Goal: Transaction & Acquisition: Obtain resource

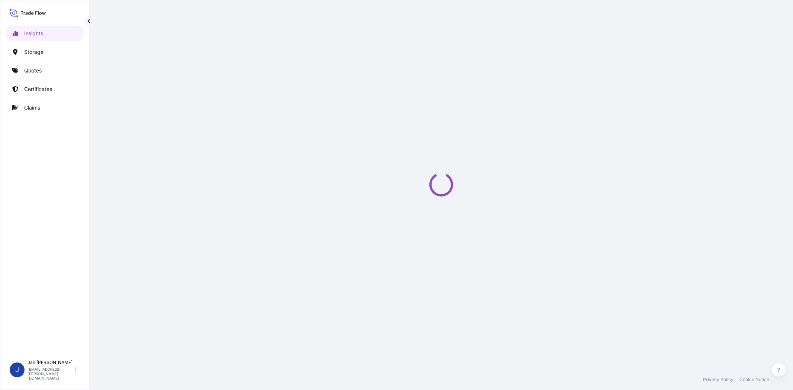
select select "2025"
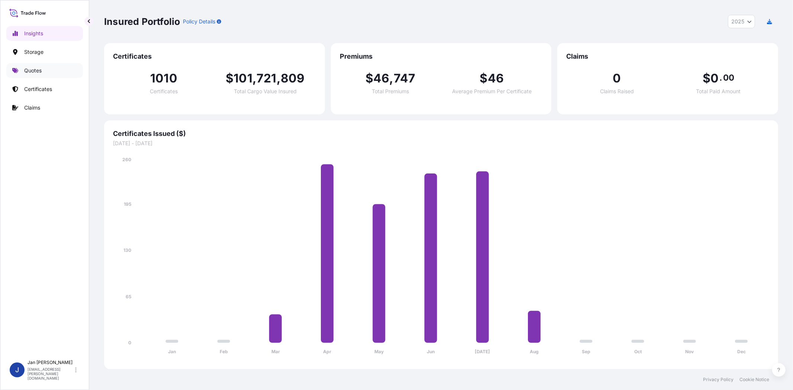
click at [64, 68] on link "Quotes" at bounding box center [44, 70] width 77 height 15
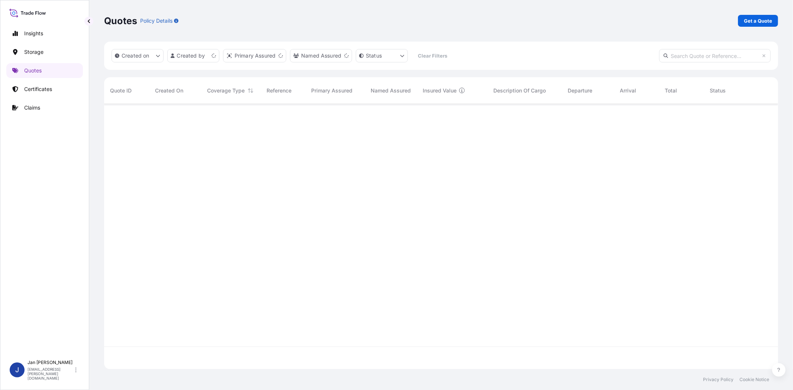
scroll to position [263, 667]
click at [764, 22] on p "Get a Quote" at bounding box center [758, 20] width 28 height 7
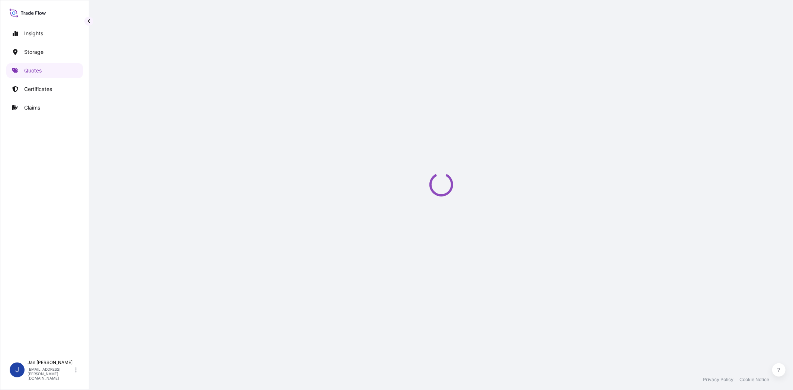
select select "Water"
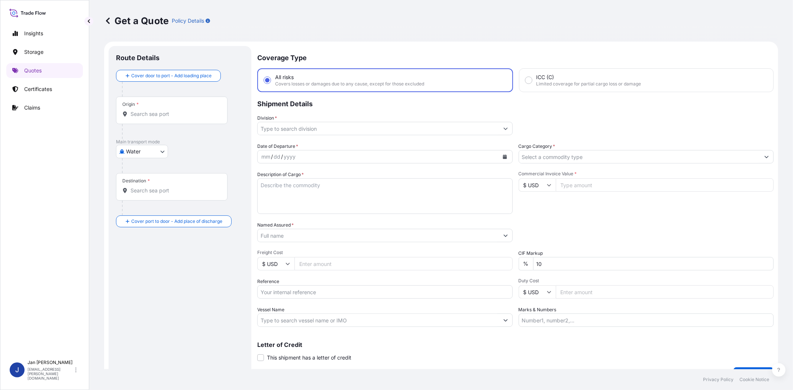
scroll to position [12, 0]
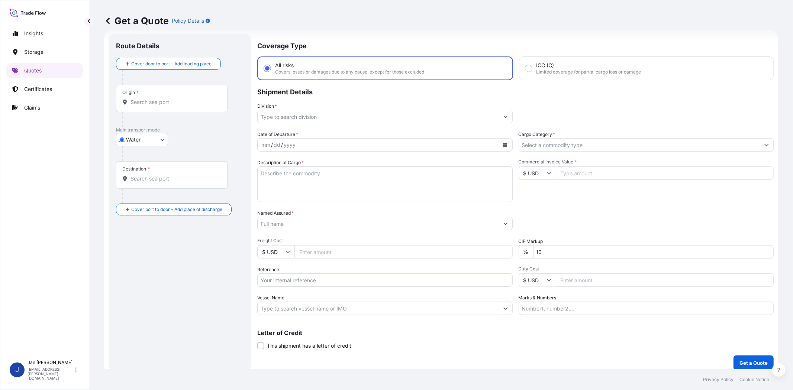
click at [311, 275] on input "Reference" at bounding box center [384, 280] width 255 height 13
paste input "1187420985 // 5013193042 5013194847 304239586 4900878141"
type input "1187420985 // 5013193042 5013194847 304239586 4900878141"
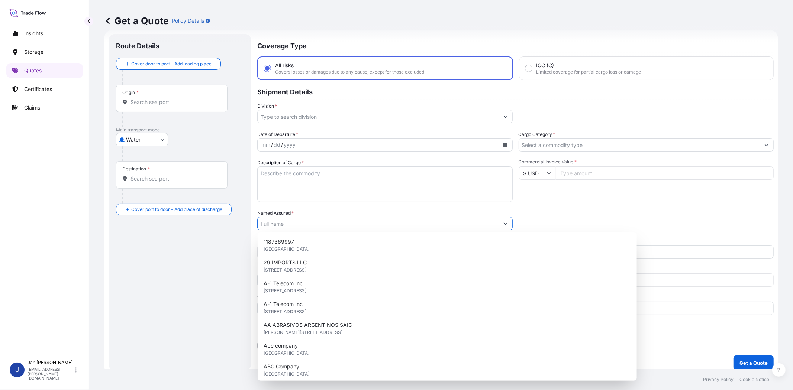
click at [313, 223] on input "Named Assured *" at bounding box center [378, 223] width 241 height 13
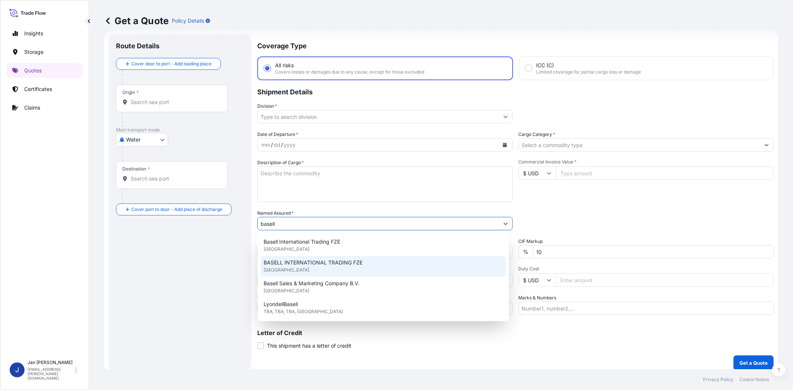
click at [346, 260] on span "BASELL INTERNATIONAL TRADING FZE" at bounding box center [312, 262] width 99 height 7
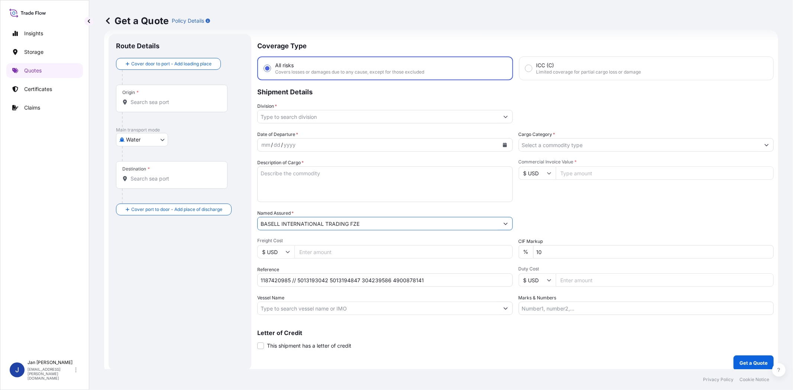
type input "BASELL INTERNATIONAL TRADING FZE"
click at [361, 117] on input "Division *" at bounding box center [378, 116] width 241 height 13
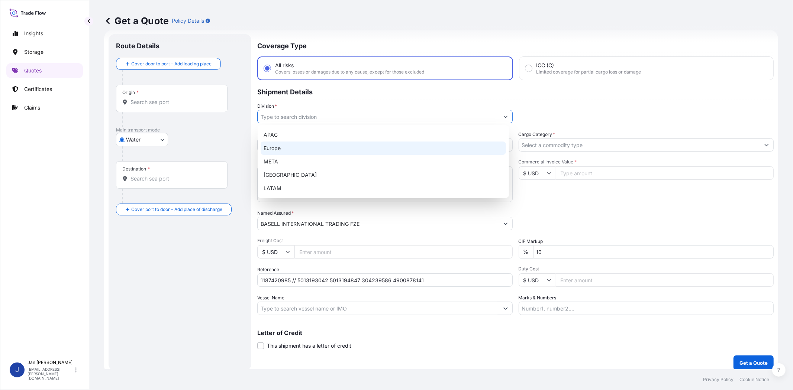
click at [344, 149] on div "Europe" at bounding box center [382, 148] width 245 height 13
type input "Europe"
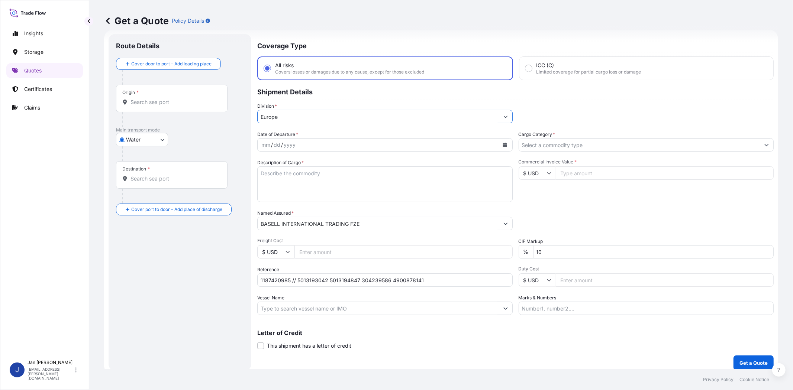
click at [530, 136] on label "Cargo Category *" at bounding box center [536, 134] width 37 height 7
click at [530, 138] on input "Cargo Category *" at bounding box center [639, 144] width 241 height 13
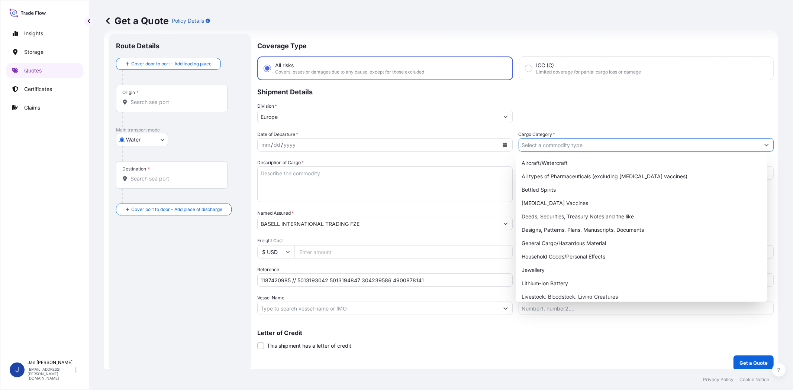
click at [533, 145] on input "Cargo Category *" at bounding box center [639, 144] width 241 height 13
click at [551, 247] on div "General Cargo/Hazardous Material" at bounding box center [640, 243] width 245 height 13
type input "General Cargo/Hazardous Material"
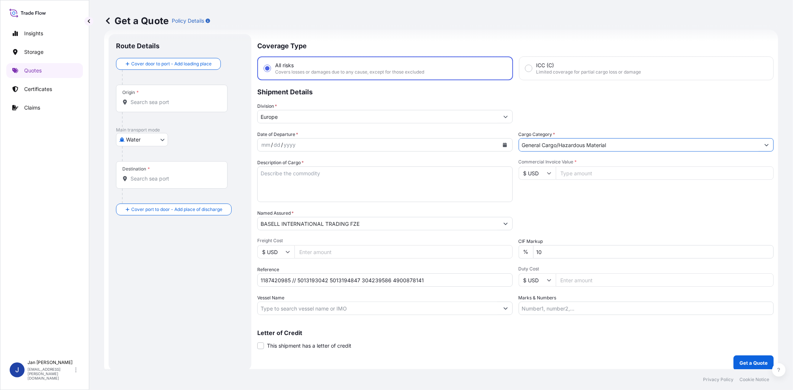
click at [580, 218] on div "Packing Category Type to search a container mode Please select a primary mode o…" at bounding box center [645, 220] width 255 height 21
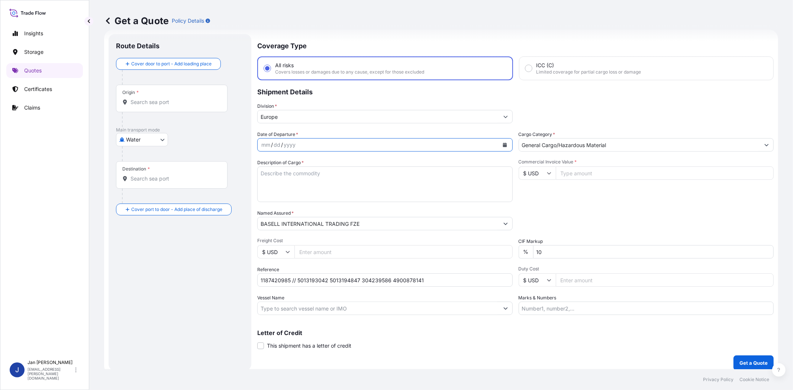
click at [505, 142] on button "Calendar" at bounding box center [505, 145] width 12 height 12
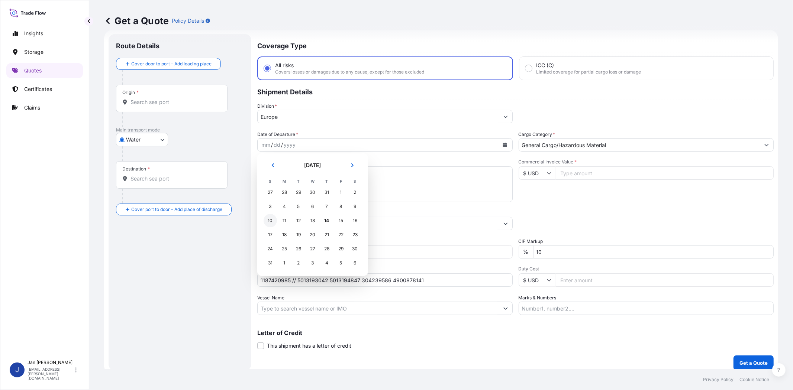
click at [273, 219] on div "10" at bounding box center [269, 220] width 13 height 13
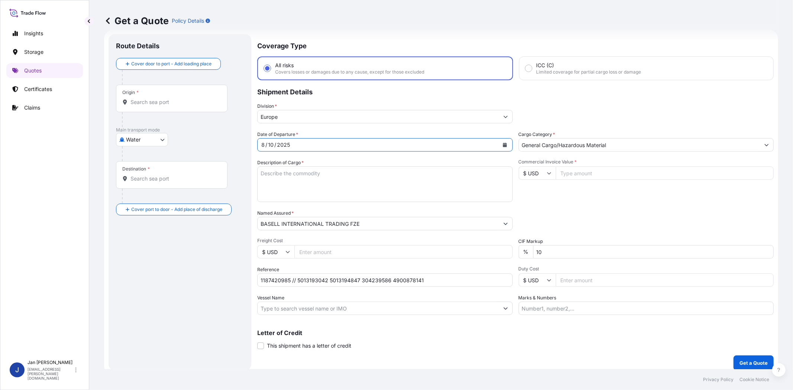
click at [554, 193] on div "Commercial Invoice Value * $ USD" at bounding box center [645, 180] width 255 height 43
click at [556, 173] on input "Commercial Invoice Value *" at bounding box center [665, 172] width 218 height 13
paste input "76905.12"
type input "76905.12"
click at [533, 176] on input "$ USD" at bounding box center [536, 172] width 37 height 13
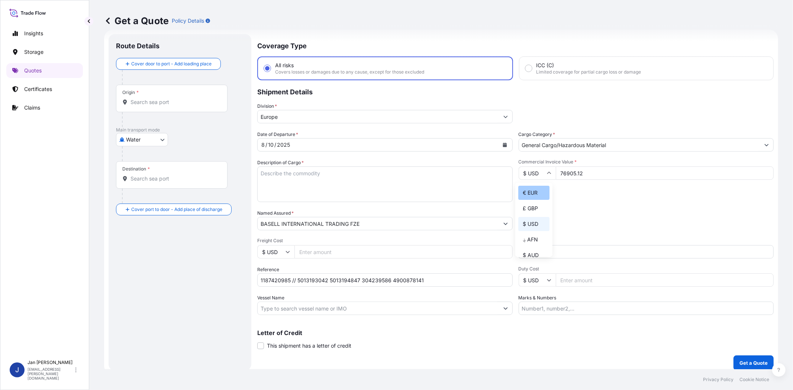
click at [532, 191] on div "€ EUR" at bounding box center [533, 193] width 31 height 14
type input "€ EUR"
click at [570, 194] on div "Commercial Invoice Value * € EUR 76905.12" at bounding box center [645, 180] width 255 height 43
click at [375, 307] on input "Vessel Name" at bounding box center [378, 308] width 241 height 13
paste input "[PERSON_NAME]"
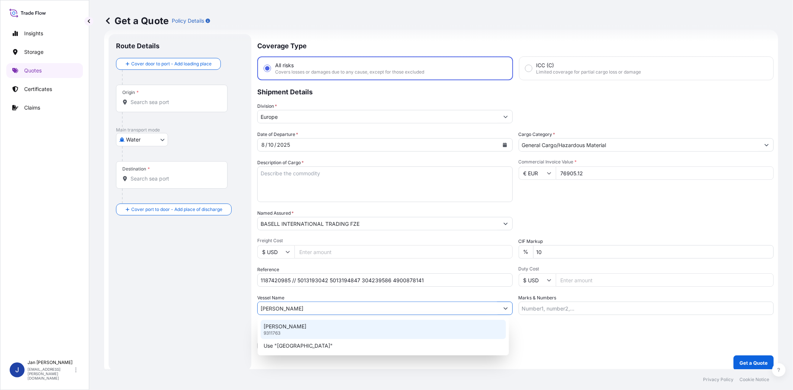
click at [336, 323] on div "[PERSON_NAME] 9311763" at bounding box center [382, 329] width 245 height 19
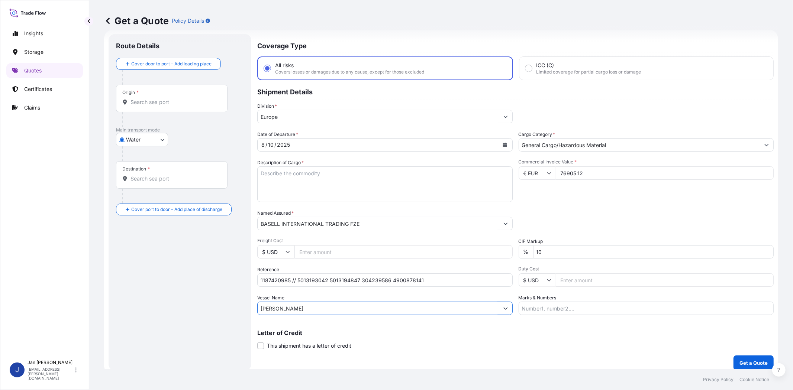
type input "[PERSON_NAME]"
click at [175, 104] on input "Origin *" at bounding box center [174, 101] width 88 height 7
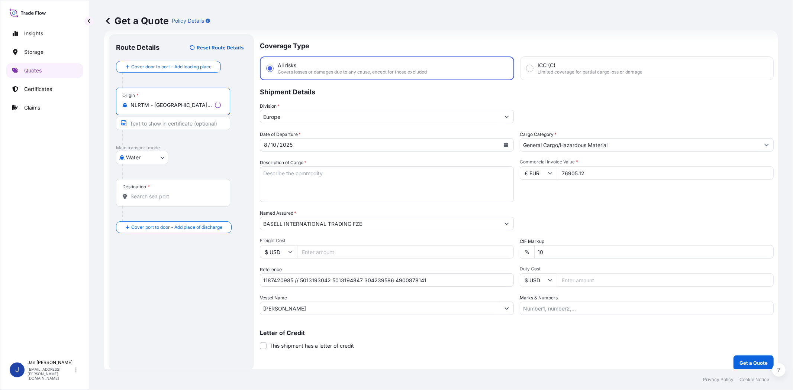
type input "NLRTM - [GEOGRAPHIC_DATA], [GEOGRAPHIC_DATA]"
click at [180, 199] on input "Destination *" at bounding box center [175, 196] width 90 height 7
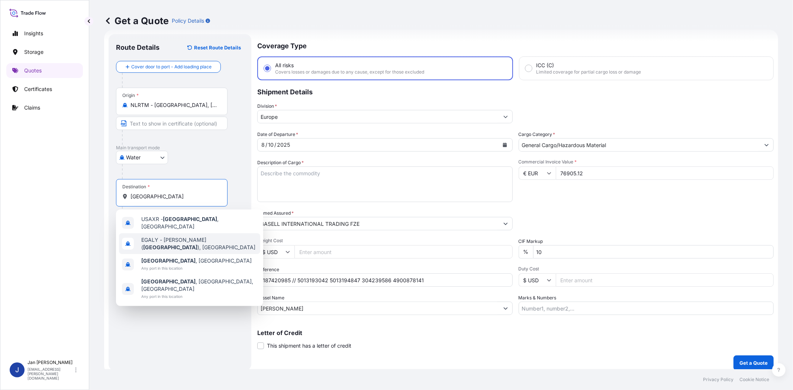
click at [184, 243] on div "[PERSON_NAME] ( [GEOGRAPHIC_DATA] ), [GEOGRAPHIC_DATA]" at bounding box center [189, 243] width 141 height 21
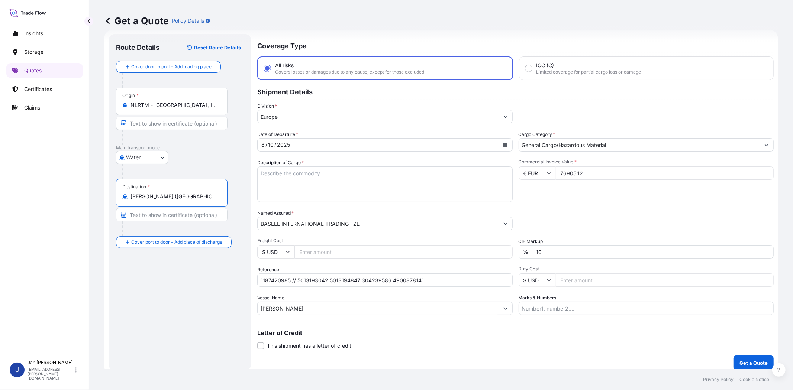
type input "[PERSON_NAME] ([GEOGRAPHIC_DATA]), [GEOGRAPHIC_DATA]"
click at [190, 284] on div "Route Details Reset Route Details Cover door to port - Add loading place Place …" at bounding box center [181, 202] width 130 height 321
click at [401, 173] on textarea "Description of Cargo *" at bounding box center [384, 184] width 255 height 36
paste textarea "BAGS LOADED ONTO 36 PALLETS LOADED INTO 2 40' HIGH CUBE CONTAINER ADSYL 5 C 39 F"
click at [259, 170] on textarea "BAGS LOADED ONTO 36 PALLETS LOADED INTO 2 40' HIGH CUBE CONTAINER ADSYL 5 C 39 F" at bounding box center [384, 184] width 255 height 36
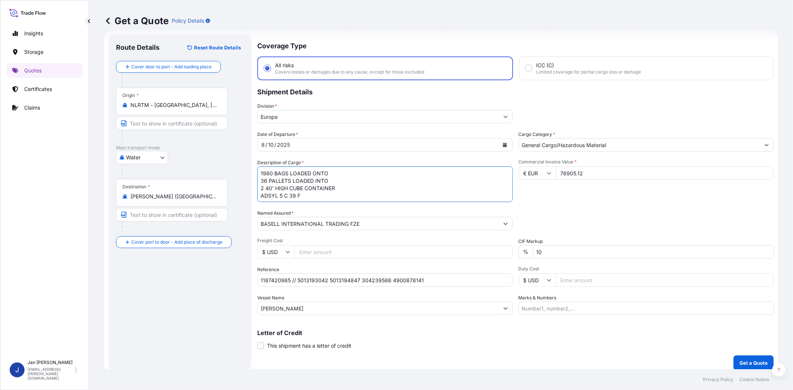
type textarea "1980 BAGS LOADED ONTO 36 PALLETS LOADED INTO 2 40' HIGH CUBE CONTAINER ADSYL 5 …"
click at [596, 199] on div "Commercial Invoice Value * € EUR 76905.12" at bounding box center [645, 180] width 255 height 43
click at [559, 306] on input "Marks & Numbers" at bounding box center [645, 308] width 255 height 13
paste input "TAGHLEEF IND, [DATE] CITY [STREET_ADDRESS], BG25HT TI EGYPT MADE IN E.C. ACID: …"
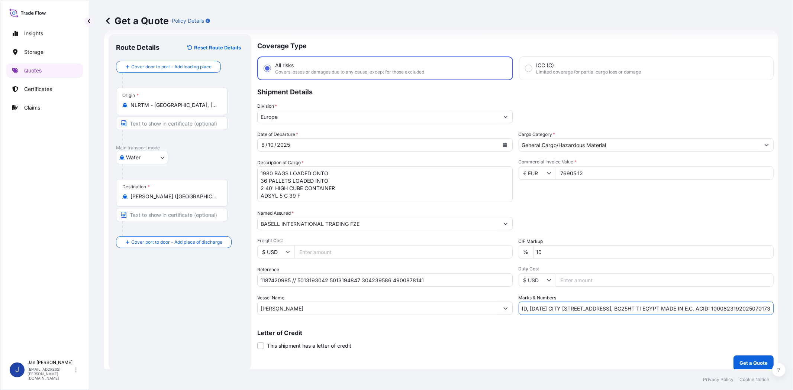
type input "TAGHLEEF IND, [DATE] CITY [STREET_ADDRESS], BG25HT TI EGYPT MADE IN E.C. ACID: …"
click at [745, 363] on p "Get a Quote" at bounding box center [753, 362] width 28 height 7
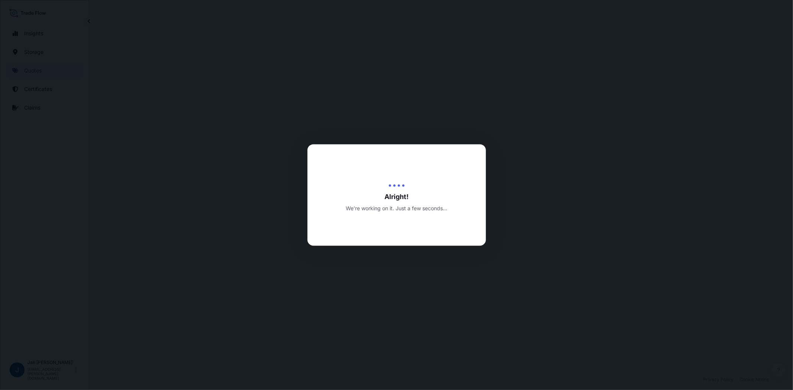
select select "Water"
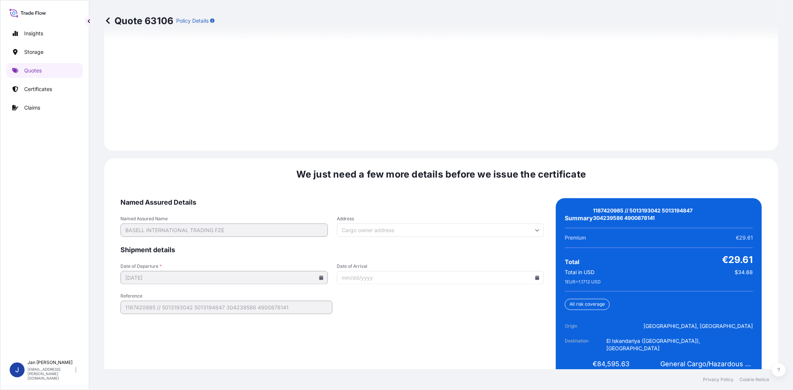
scroll to position [1041, 0]
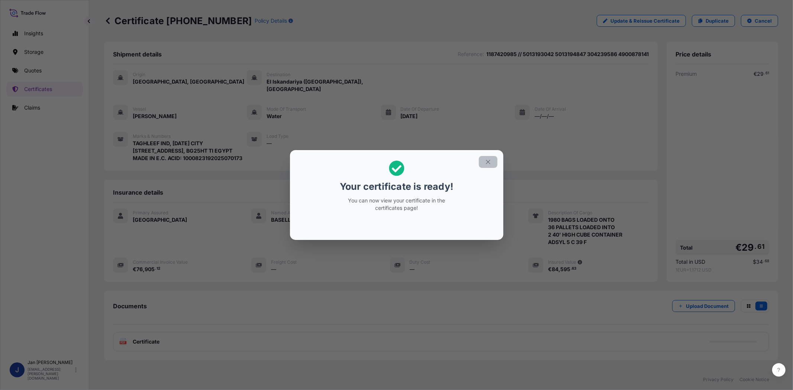
click at [491, 162] on button "button" at bounding box center [488, 162] width 19 height 12
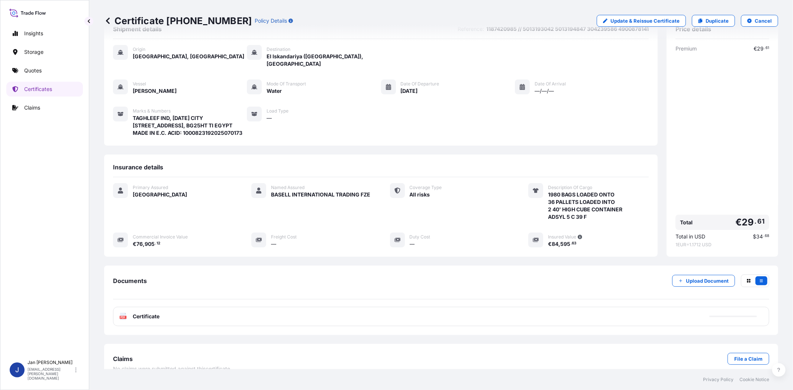
scroll to position [38, 0]
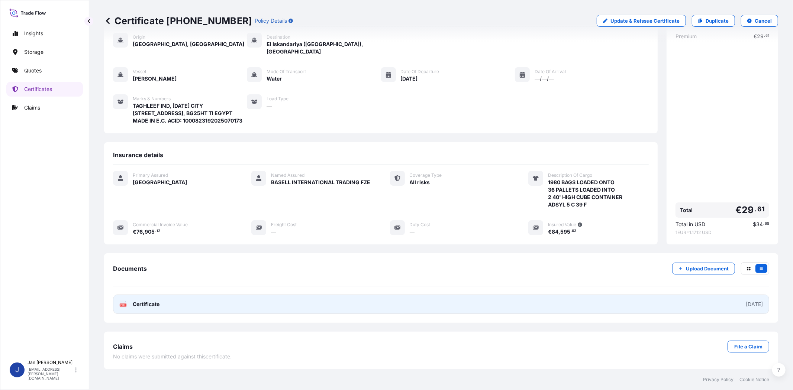
click at [122, 304] on text "PDF" at bounding box center [123, 305] width 5 height 3
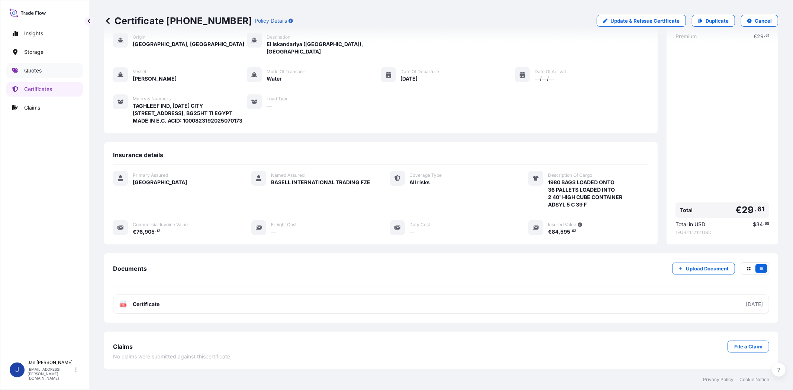
click at [26, 71] on p "Quotes" at bounding box center [32, 70] width 17 height 7
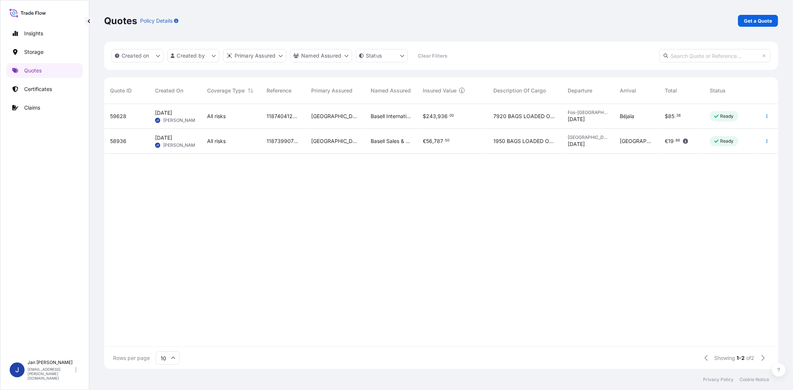
scroll to position [263, 667]
